Goal: Information Seeking & Learning: Learn about a topic

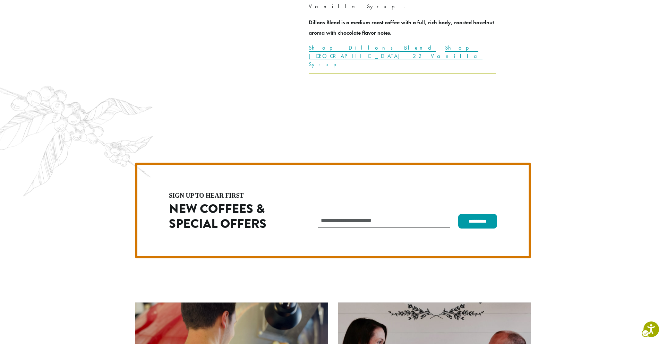
scroll to position [1946, 0]
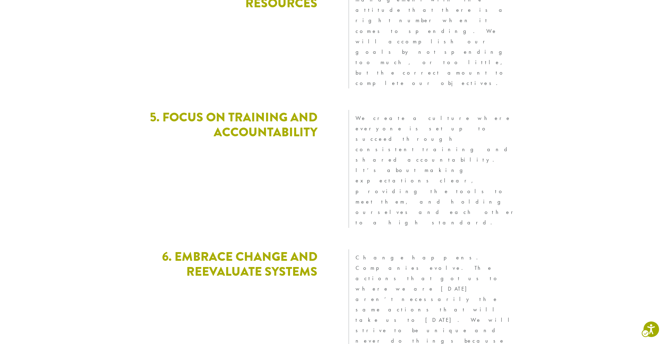
scroll to position [1857, 0]
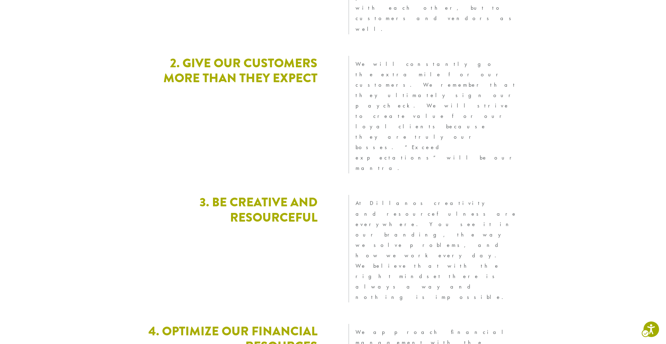
scroll to position [1857, 0]
